Goal: Task Accomplishment & Management: Complete application form

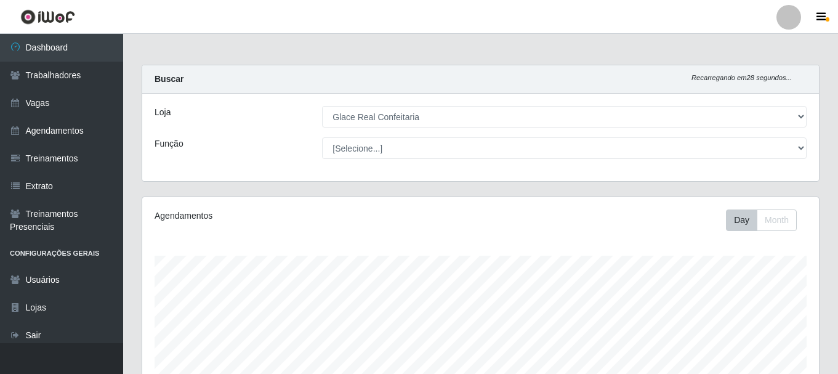
select select "445"
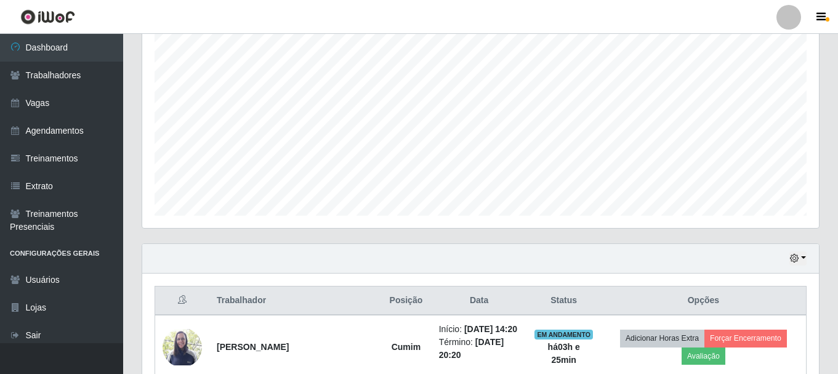
scroll to position [255, 676]
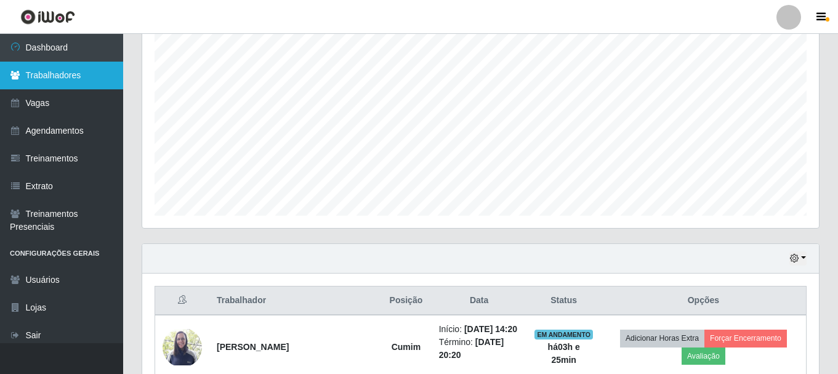
click at [64, 72] on link "Trabalhadores" at bounding box center [61, 76] width 123 height 28
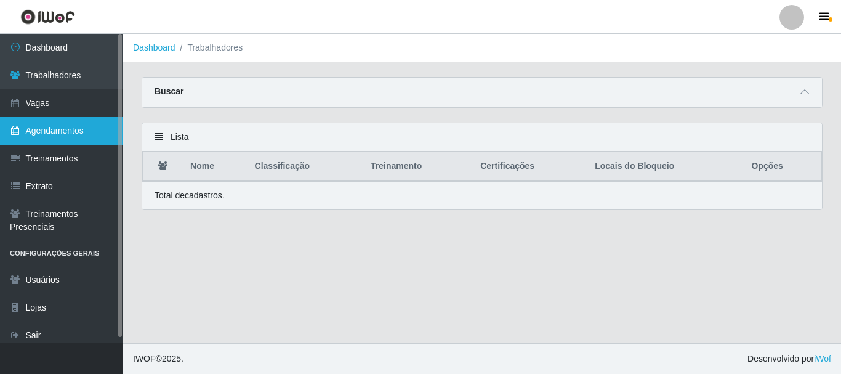
click at [99, 136] on link "Agendamentos" at bounding box center [61, 131] width 123 height 28
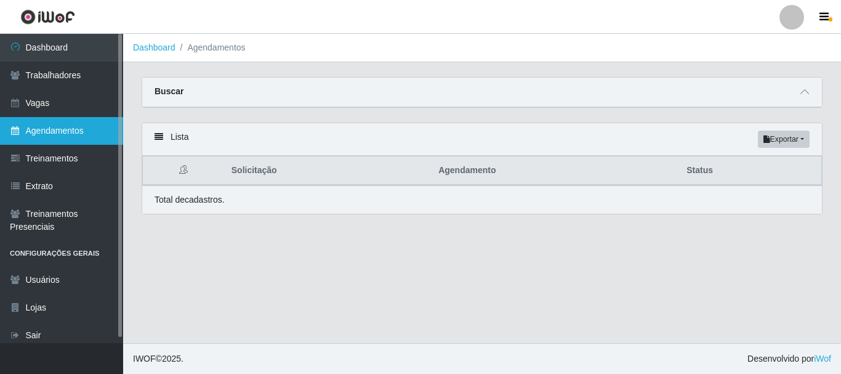
click at [92, 126] on link "Agendamentos" at bounding box center [61, 131] width 123 height 28
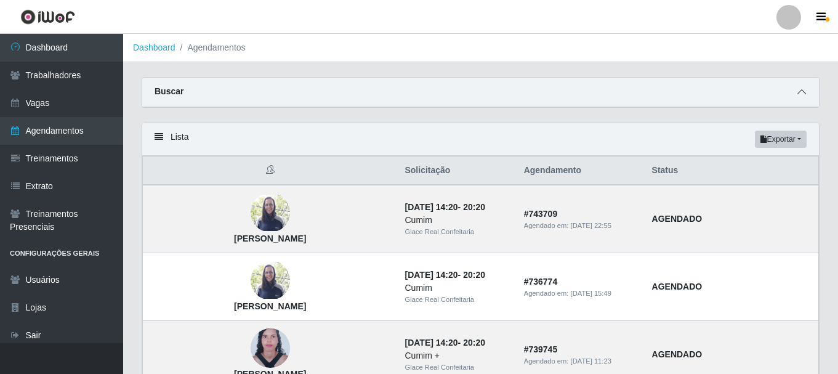
click at [798, 90] on icon at bounding box center [801, 91] width 9 height 9
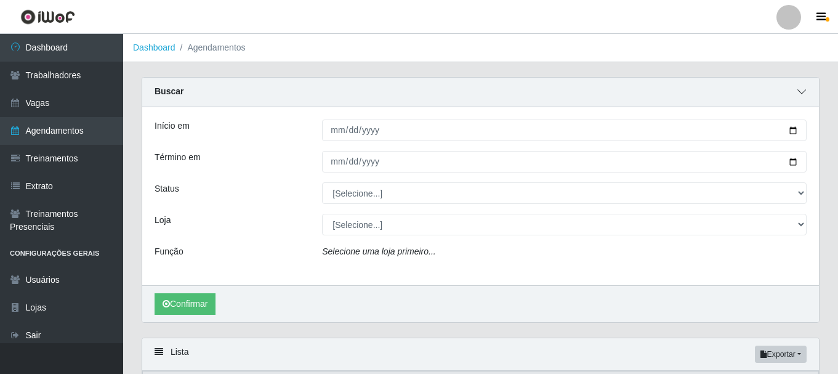
click at [798, 90] on icon at bounding box center [801, 91] width 9 height 9
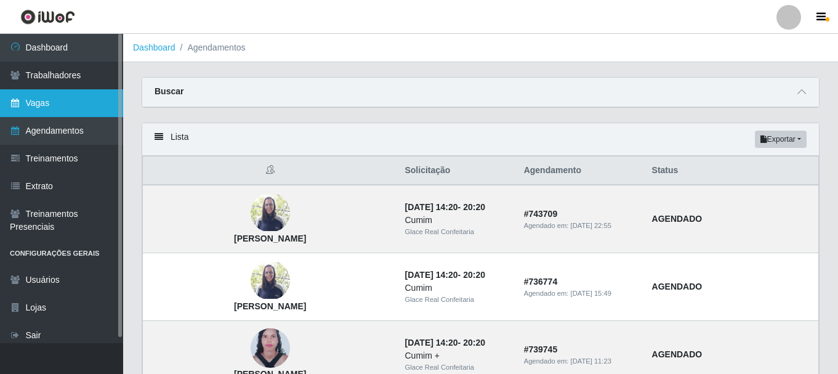
click at [50, 103] on link "Vagas" at bounding box center [61, 103] width 123 height 28
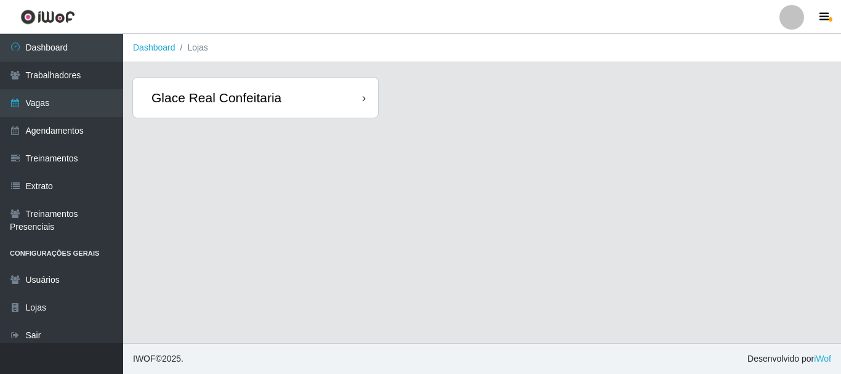
click at [319, 97] on div "Glace Real Confeitaria" at bounding box center [255, 98] width 245 height 40
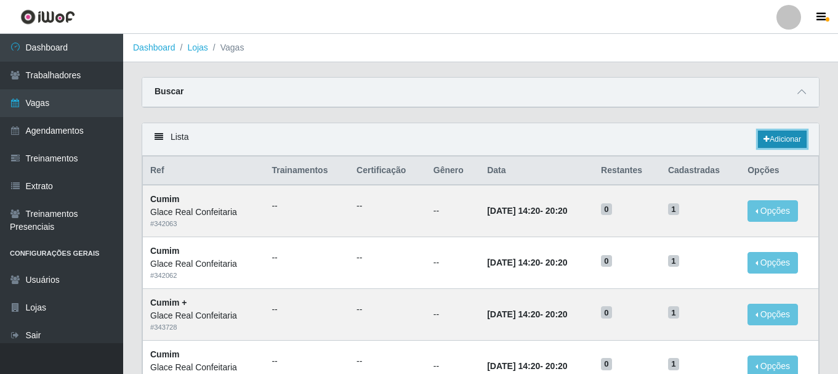
click at [778, 145] on link "Adicionar" at bounding box center [782, 138] width 49 height 17
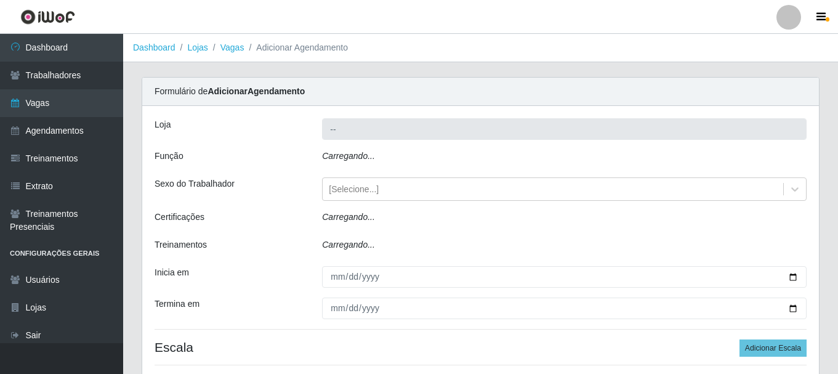
type input "Glace Real Confeitaria"
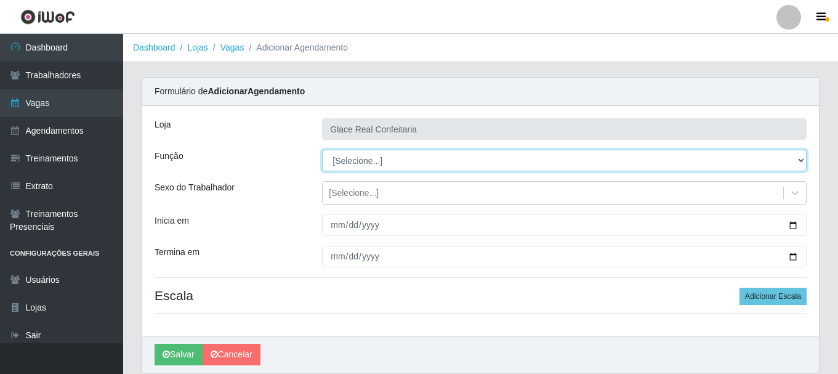
click at [400, 162] on select "[Selecione...] ASG ASG + ASG ++ Auxiliar de Cozinha Auxiliar de Cozinha + Auxil…" at bounding box center [564, 161] width 484 height 22
select select "17"
click at [322, 150] on select "[Selecione...] ASG ASG + ASG ++ Auxiliar de Cozinha Auxiliar de Cozinha + Auxil…" at bounding box center [564, 161] width 484 height 22
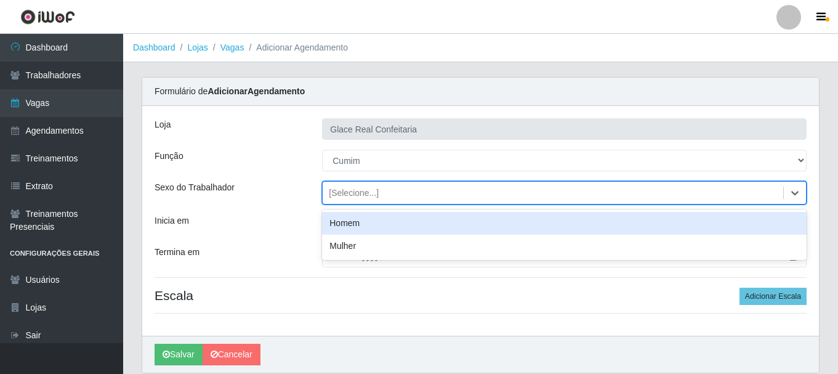
click at [380, 190] on div "[Selecione...]" at bounding box center [552, 193] width 460 height 20
click at [460, 185] on div "[Selecione...]" at bounding box center [552, 193] width 460 height 20
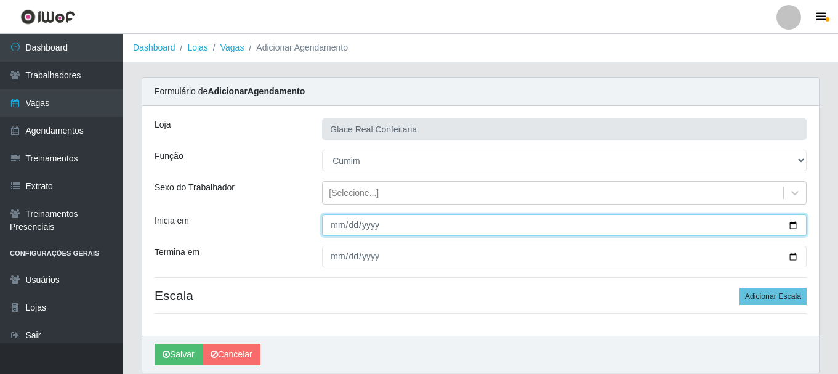
click at [335, 225] on input "Inicia em" at bounding box center [564, 225] width 484 height 22
click at [787, 224] on input "Inicia em" at bounding box center [564, 225] width 484 height 22
click at [791, 224] on input "Inicia em" at bounding box center [564, 225] width 484 height 22
type input "[DATE]"
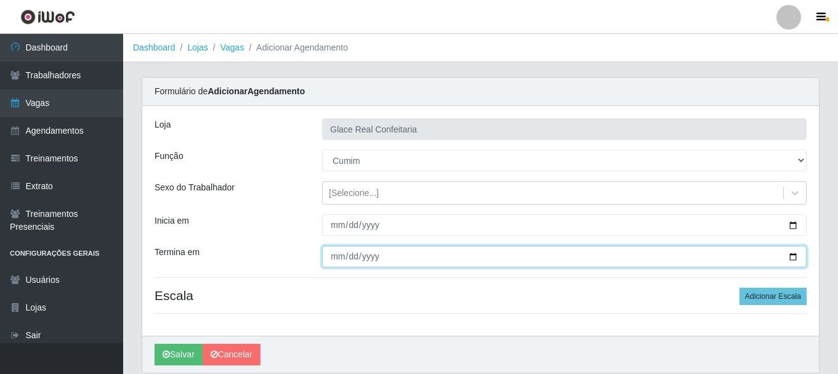
click at [788, 255] on input "Termina em" at bounding box center [564, 257] width 484 height 22
type input "[DATE]"
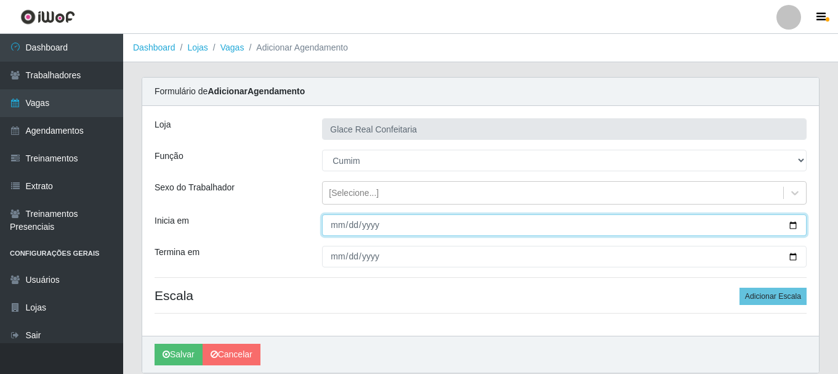
click at [467, 231] on input "[DATE]" at bounding box center [564, 225] width 484 height 22
click at [799, 228] on input "[DATE]" at bounding box center [564, 225] width 484 height 22
click at [790, 226] on input "[DATE]" at bounding box center [564, 225] width 484 height 22
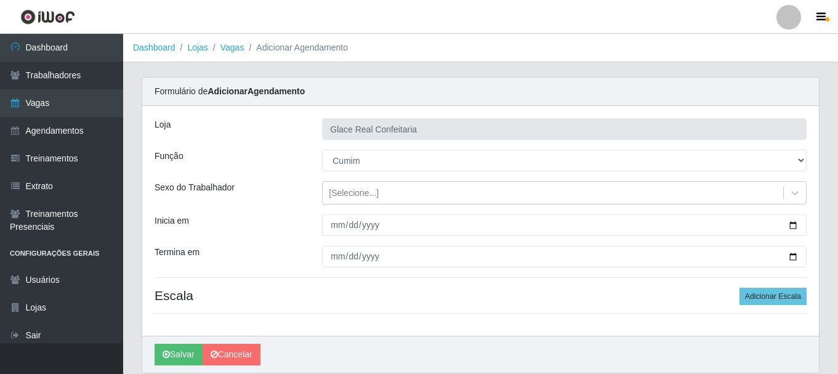
click at [592, 332] on div "[PERSON_NAME] Real Confeitaria Função [Selecione...] ASG ASG + ASG ++ Auxiliar …" at bounding box center [480, 221] width 676 height 230
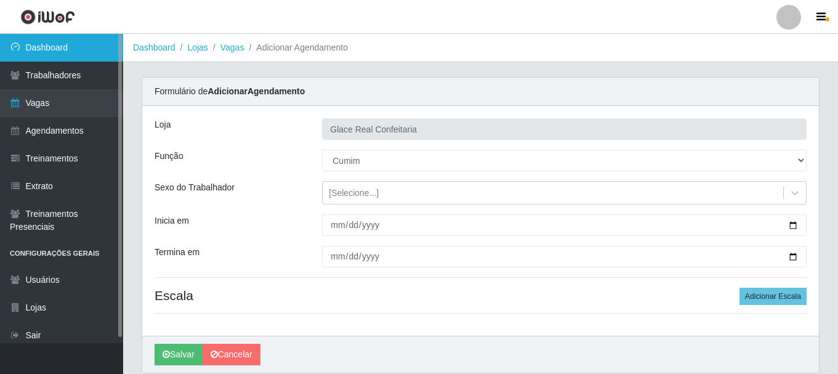
click at [75, 54] on link "Dashboard" at bounding box center [61, 48] width 123 height 28
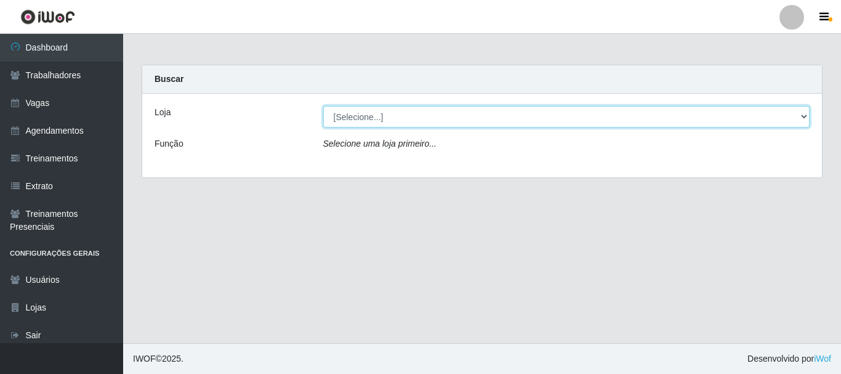
click at [398, 111] on select "[Selecione...] Glace Real Confeitaria" at bounding box center [566, 117] width 487 height 22
select select "445"
click at [323, 106] on select "[Selecione...] Glace Real Confeitaria" at bounding box center [566, 117] width 487 height 22
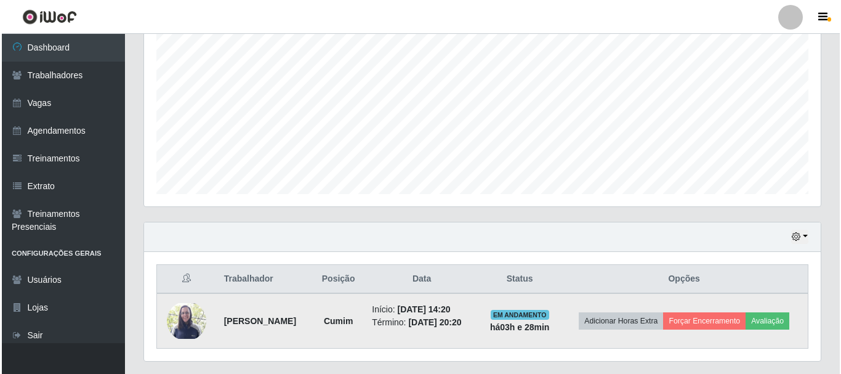
scroll to position [279, 0]
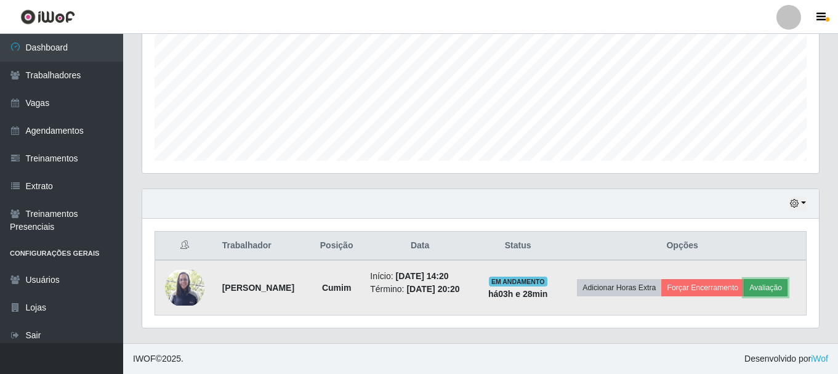
click at [769, 286] on button "Avaliação" at bounding box center [765, 287] width 44 height 17
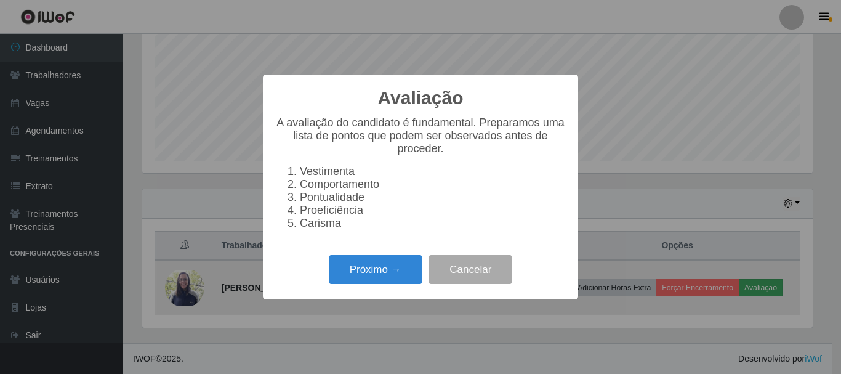
scroll to position [255, 670]
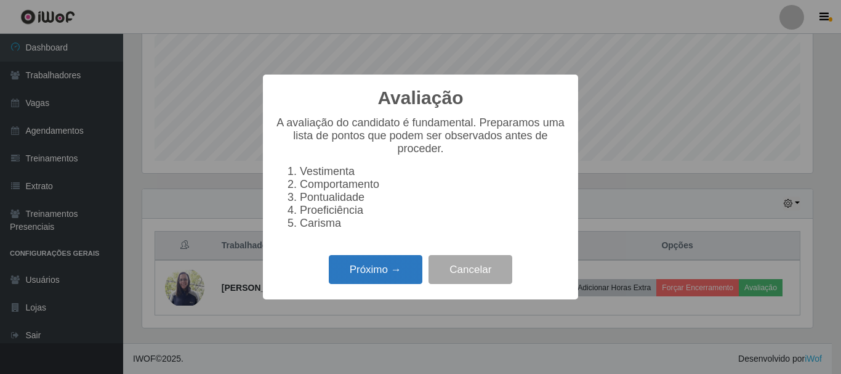
click at [367, 271] on button "Próximo →" at bounding box center [376, 269] width 94 height 29
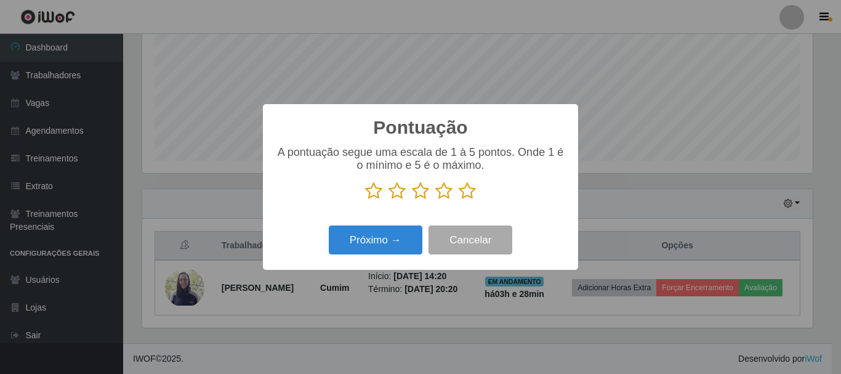
click at [470, 193] on icon at bounding box center [467, 191] width 17 height 18
click at [459, 200] on input "radio" at bounding box center [459, 200] width 0 height 0
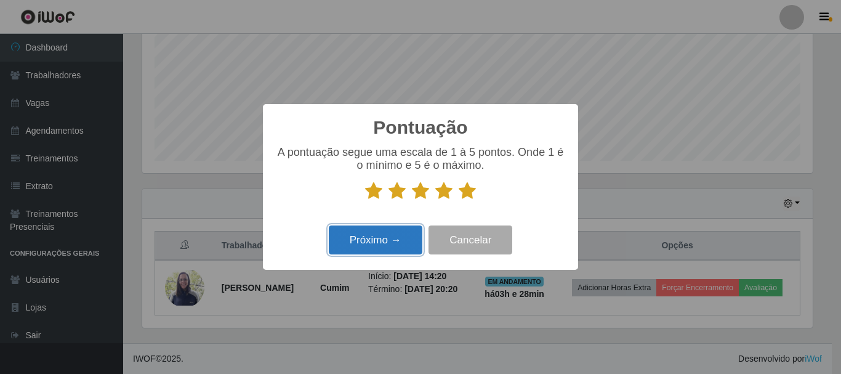
click at [386, 253] on button "Próximo →" at bounding box center [376, 239] width 94 height 29
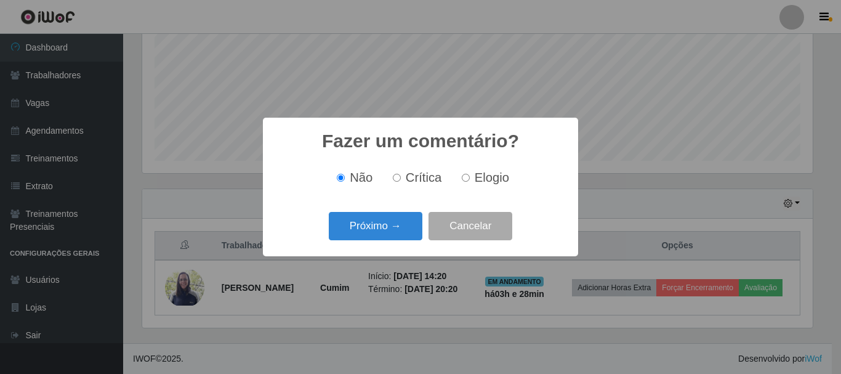
click at [464, 178] on input "Elogio" at bounding box center [466, 178] width 8 height 8
radio input "true"
click at [389, 224] on button "Próximo →" at bounding box center [376, 226] width 94 height 29
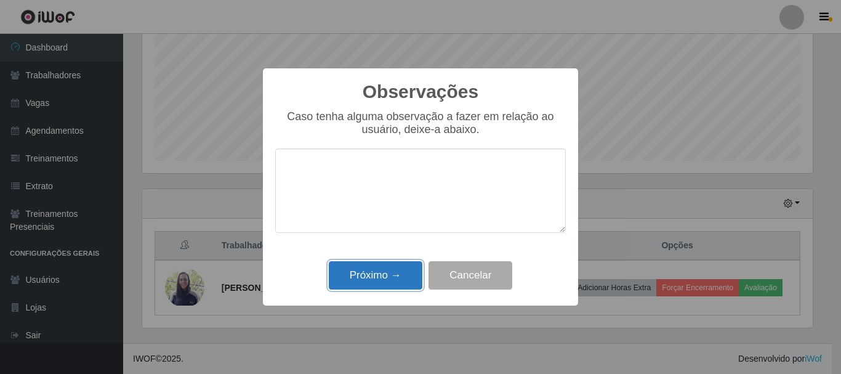
click at [393, 280] on button "Próximo →" at bounding box center [376, 275] width 94 height 29
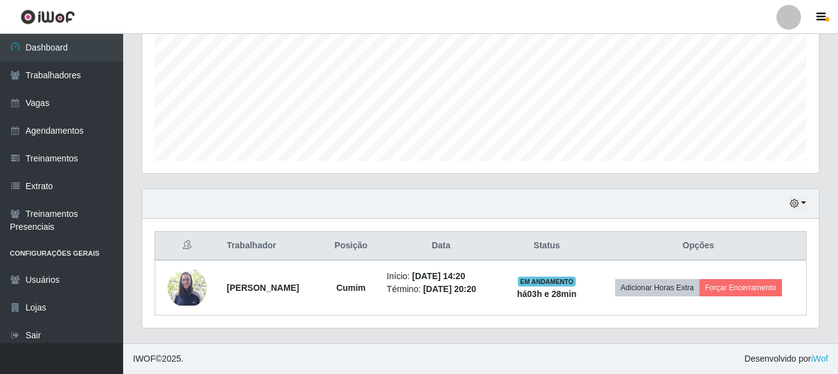
scroll to position [0, 0]
